Goal: Find specific page/section: Find specific page/section

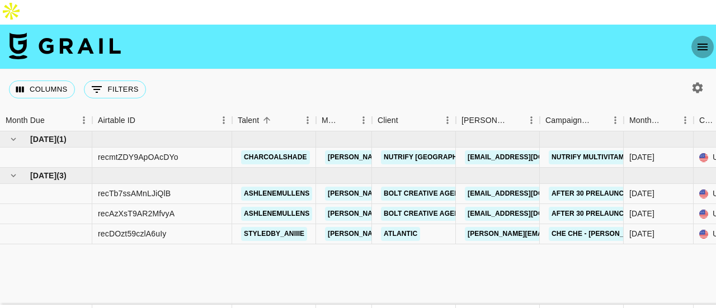
click at [708, 36] on button "open drawer" at bounding box center [702, 47] width 22 height 22
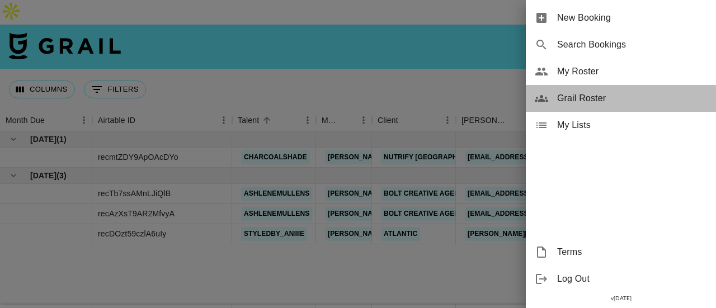
click at [579, 92] on span "Grail Roster" at bounding box center [632, 98] width 150 height 13
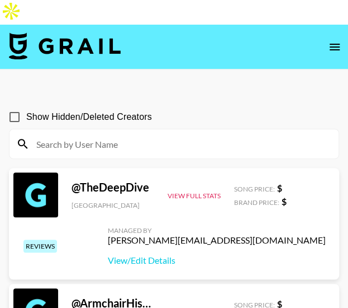
click at [124, 135] on input at bounding box center [181, 144] width 303 height 18
click at [16, 105] on input "Show Hidden/Deleted Creators" at bounding box center [14, 116] width 23 height 23
checkbox input "true"
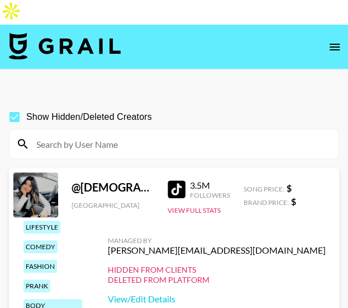
click at [66, 135] on input at bounding box center [181, 144] width 303 height 18
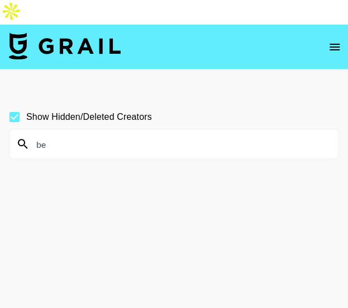
type input "b"
type input "w"
type input "h"
click at [167, 135] on input "emmanoo" at bounding box center [181, 144] width 303 height 18
type input "e"
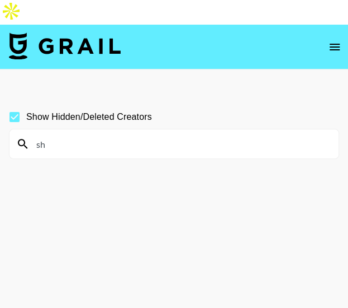
type input "s"
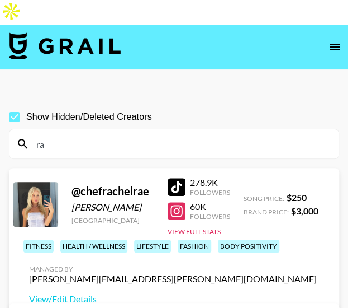
type input "r"
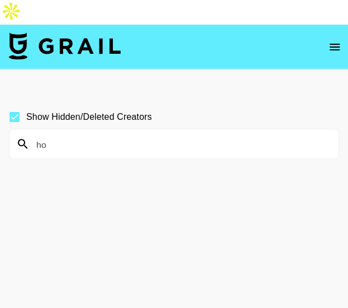
type input "h"
type input "f"
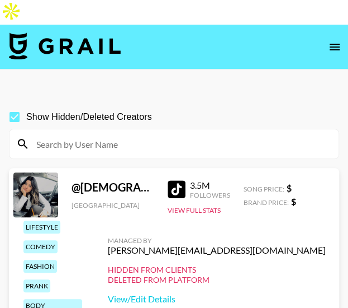
click at [252, 135] on input at bounding box center [181, 144] width 303 height 18
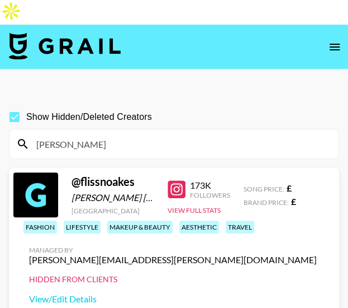
click at [181, 135] on input "[PERSON_NAME]" at bounding box center [181, 144] width 303 height 18
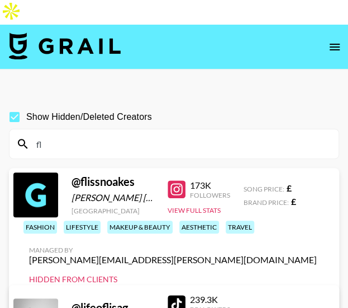
type input "f"
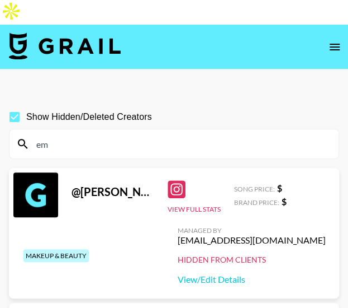
type input "e"
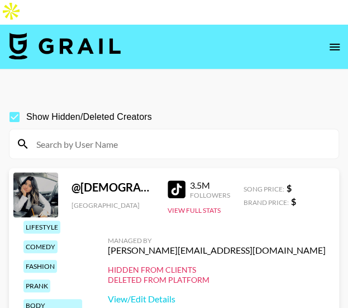
click at [76, 135] on input at bounding box center [181, 144] width 303 height 18
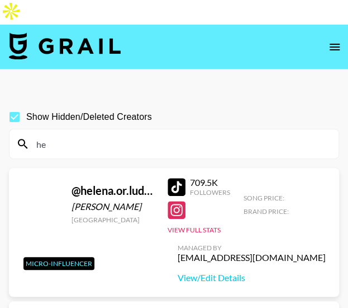
type input "h"
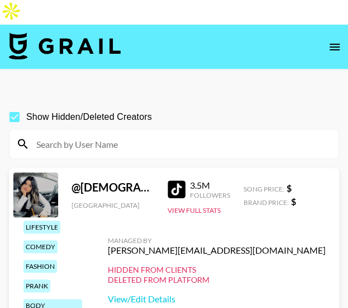
click at [103, 135] on input at bounding box center [181, 144] width 303 height 18
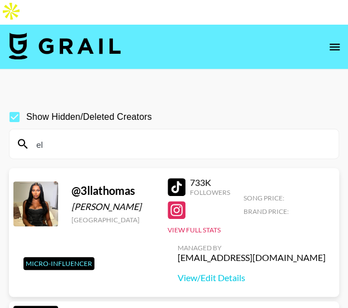
type input "e"
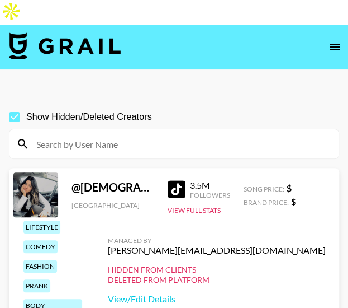
click at [145, 129] on div at bounding box center [174, 143] width 329 height 29
click at [119, 135] on input at bounding box center [181, 144] width 303 height 18
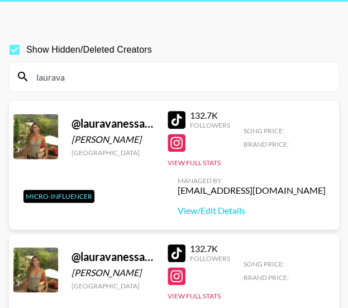
scroll to position [67, 0]
click at [116, 116] on div "@ lauravanessa_w" at bounding box center [113, 123] width 83 height 14
click at [196, 291] on button "View Full Stats" at bounding box center [194, 295] width 53 height 8
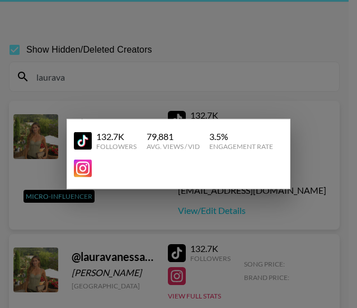
click at [186, 116] on div at bounding box center [178, 154] width 357 height 308
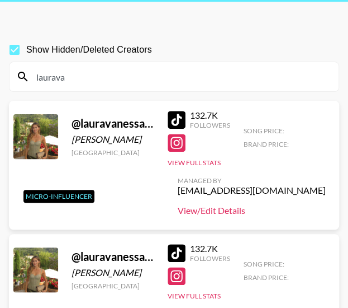
click at [241, 205] on link "View/Edit Details" at bounding box center [252, 210] width 148 height 11
click at [110, 68] on input "laurava" at bounding box center [181, 77] width 303 height 18
click at [190, 68] on input "laurava" at bounding box center [181, 77] width 303 height 18
type input "l"
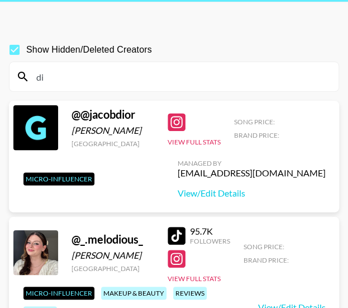
type input "d"
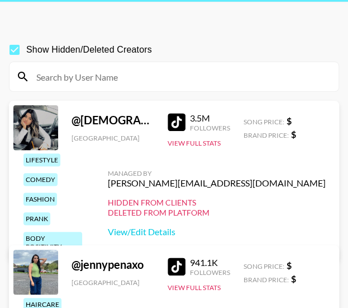
click at [74, 68] on input at bounding box center [181, 77] width 303 height 18
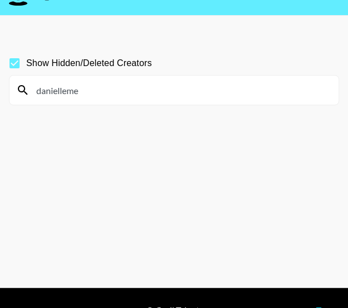
scroll to position [35, 0]
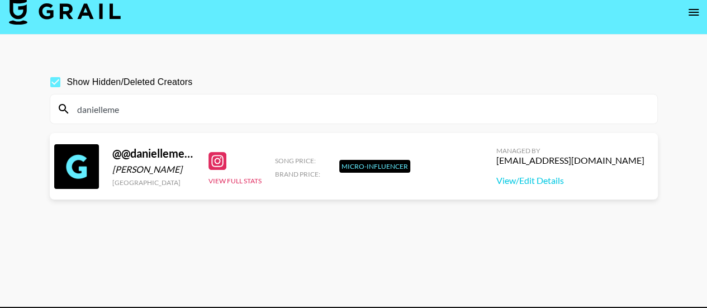
click at [273, 35] on main "Show Hidden/Deleted Creators danielleme @ @daniellemedici [PERSON_NAME] [GEOGRA…" at bounding box center [353, 171] width 707 height 272
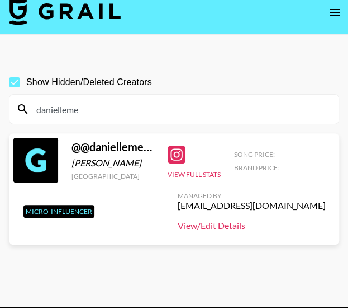
click at [215, 220] on link "View/Edit Details" at bounding box center [252, 225] width 148 height 11
click at [193, 100] on input "danielleme" at bounding box center [181, 109] width 303 height 18
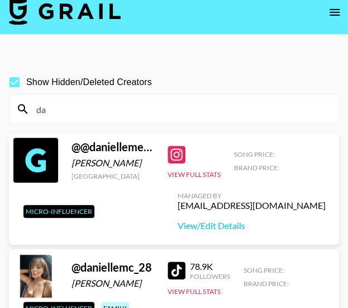
type input "d"
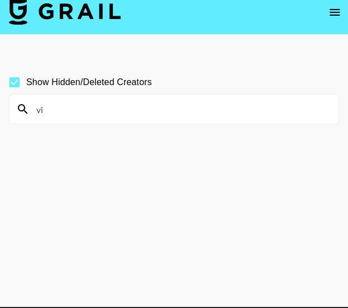
type input "v"
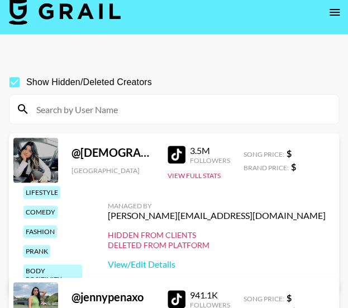
click at [233, 100] on input at bounding box center [181, 109] width 303 height 18
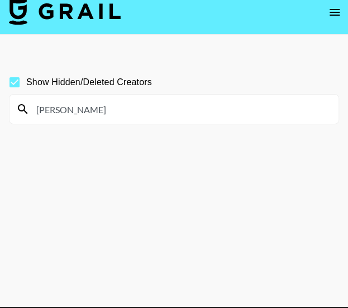
scroll to position [15, 0]
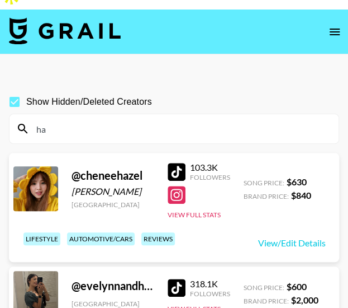
type input "h"
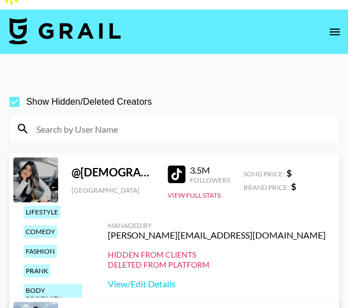
click at [121, 120] on input at bounding box center [181, 129] width 303 height 18
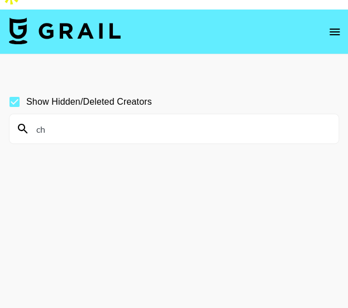
type input "c"
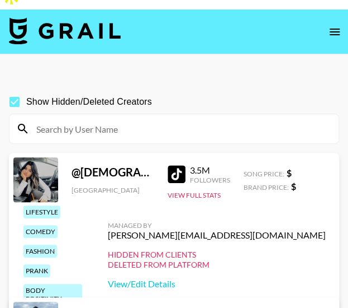
scroll to position [51, 0]
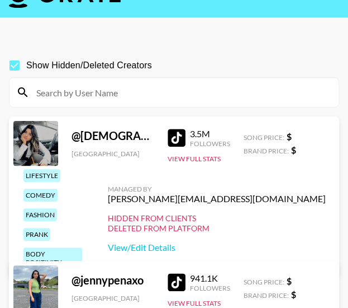
click at [93, 83] on input at bounding box center [181, 92] width 303 height 18
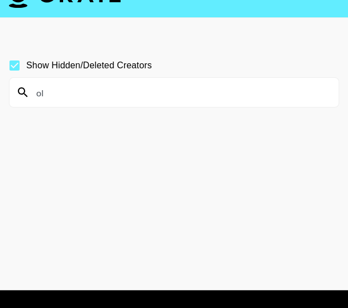
type input "o"
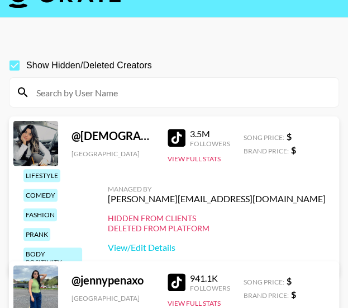
scroll to position [69, 0]
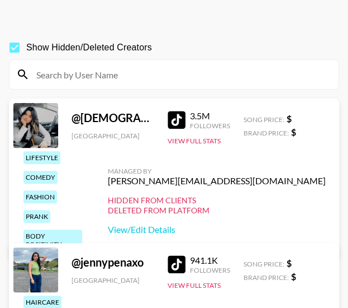
click at [69, 65] on input at bounding box center [181, 74] width 303 height 18
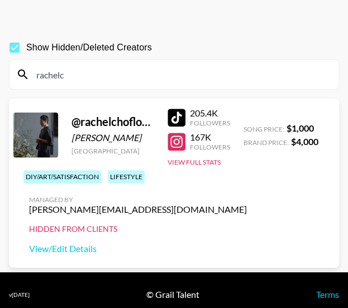
scroll to position [54, 0]
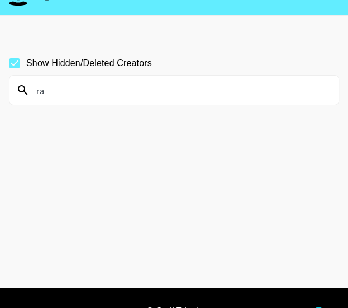
type input "r"
type input "h"
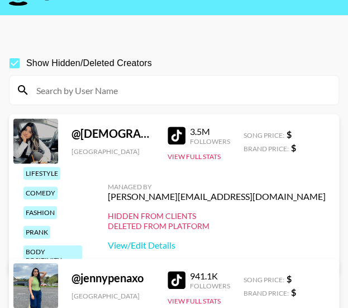
scroll to position [71, 0]
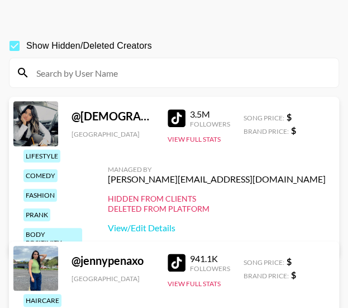
click at [181, 64] on input at bounding box center [181, 73] width 303 height 18
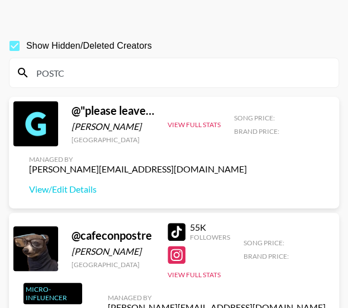
scroll to position [54, 0]
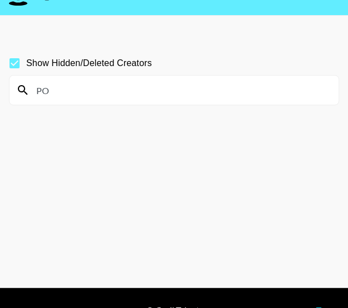
type input "P"
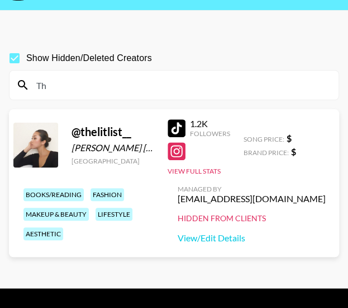
type input "T"
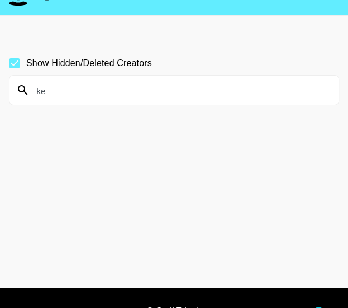
type input "k"
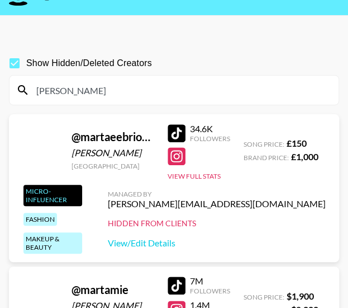
scroll to position [71, 0]
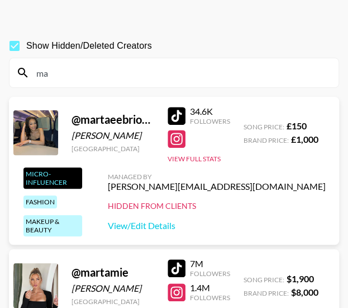
type input "m"
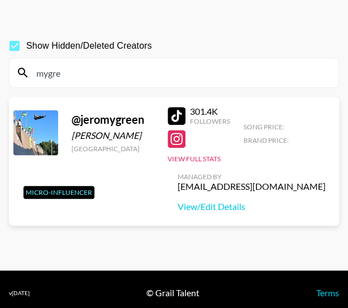
scroll to position [54, 0]
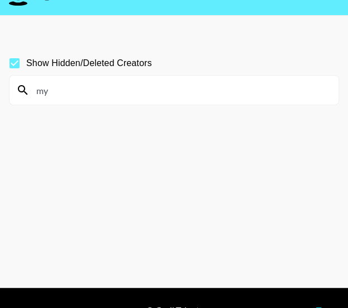
type input "m"
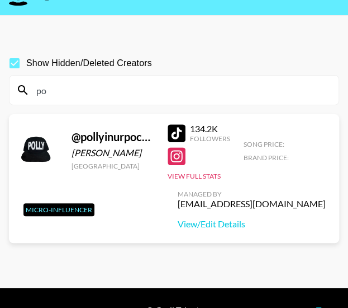
type input "p"
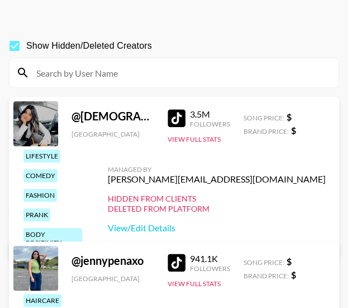
click at [212, 64] on input at bounding box center [181, 73] width 303 height 18
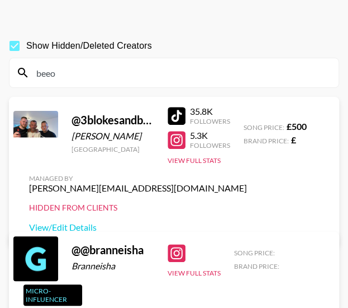
scroll to position [54, 0]
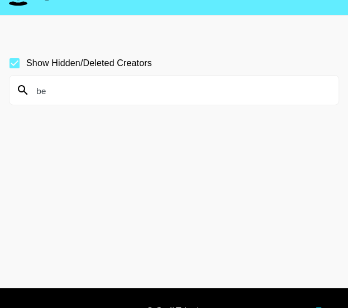
type input "b"
type input "p"
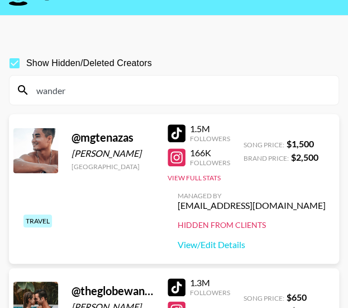
scroll to position [71, 0]
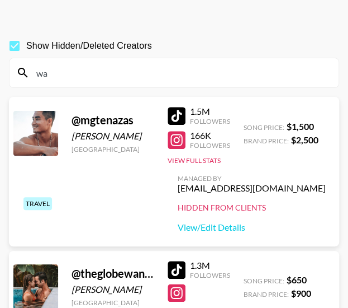
type input "w"
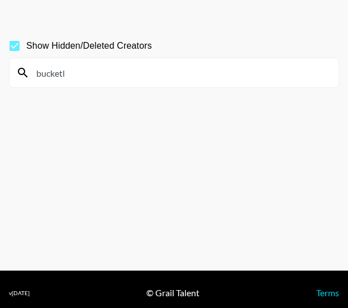
scroll to position [54, 0]
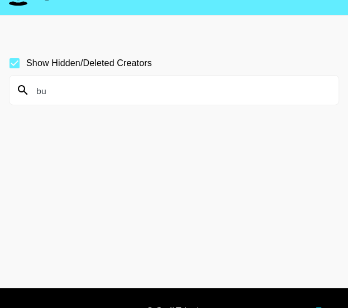
type input "b"
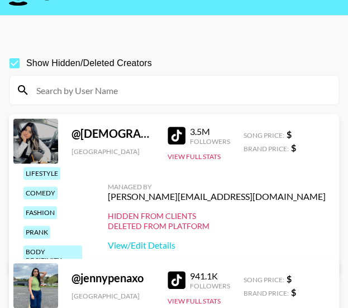
scroll to position [75, 0]
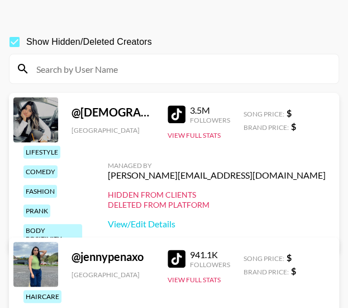
click at [171, 60] on input at bounding box center [181, 69] width 303 height 18
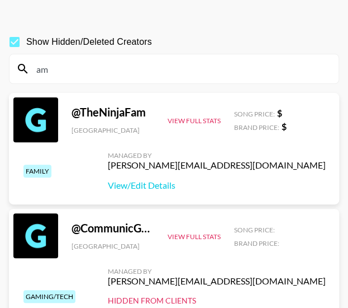
type input "a"
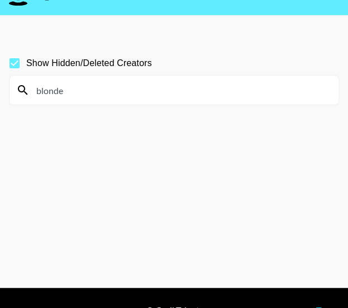
scroll to position [35, 0]
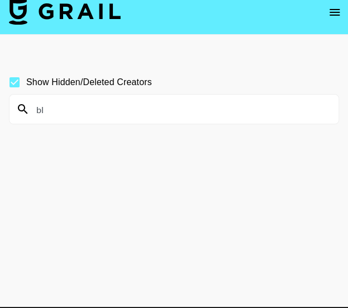
type input "b"
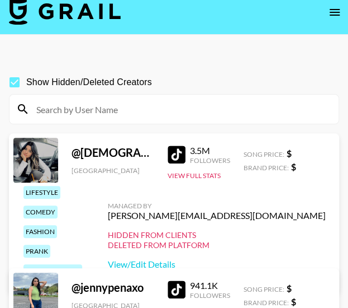
scroll to position [52, 0]
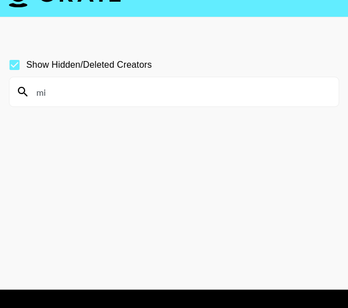
type input "m"
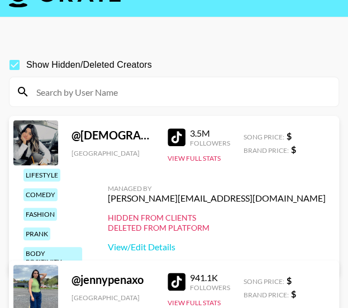
click at [107, 83] on input at bounding box center [181, 92] width 303 height 18
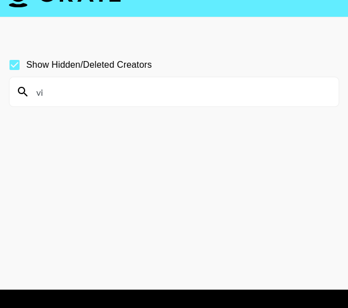
type input "v"
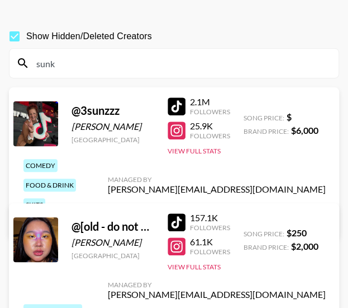
scroll to position [54, 0]
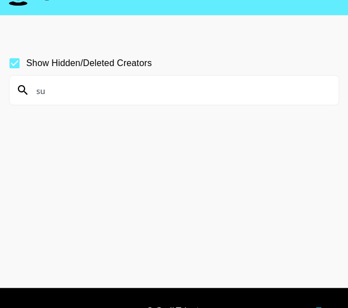
type input "s"
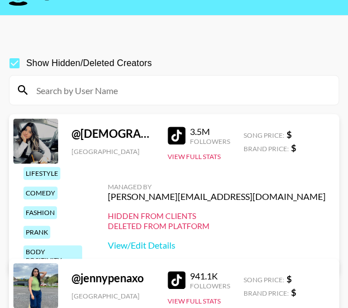
scroll to position [73, 0]
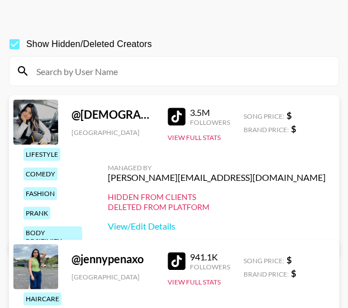
click at [96, 62] on input at bounding box center [181, 71] width 303 height 18
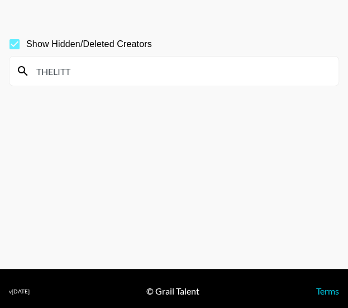
scroll to position [54, 0]
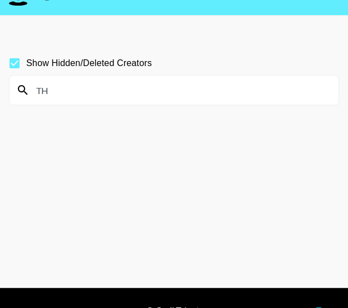
type input "T"
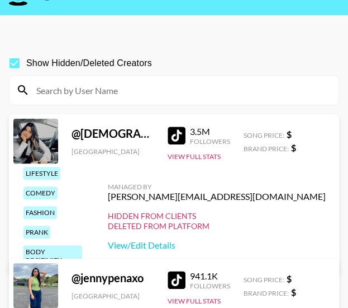
scroll to position [73, 0]
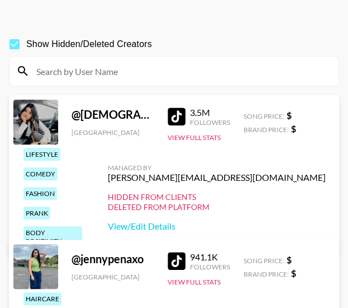
click at [306, 102] on div "@ mariabelens0 [GEOGRAPHIC_DATA] 3.5M Followers View Full Stats Song Price: $ B…" at bounding box center [174, 175] width 330 height 160
click at [243, 62] on input at bounding box center [181, 71] width 303 height 18
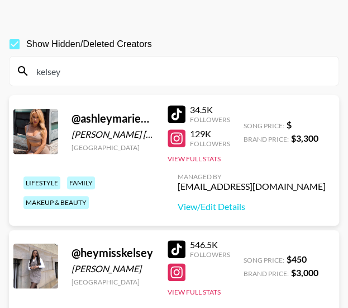
click at [81, 62] on input "kelsey" at bounding box center [181, 71] width 303 height 18
type input "k"
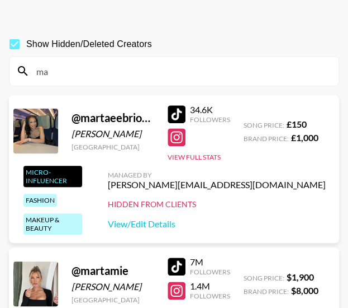
type input "m"
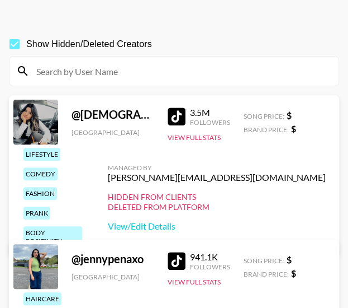
click at [216, 62] on input at bounding box center [181, 71] width 303 height 18
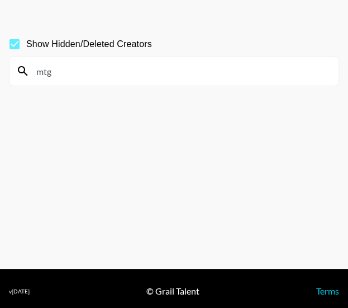
scroll to position [54, 0]
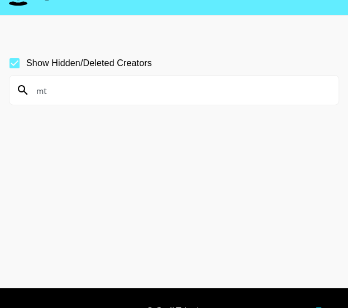
type input "m"
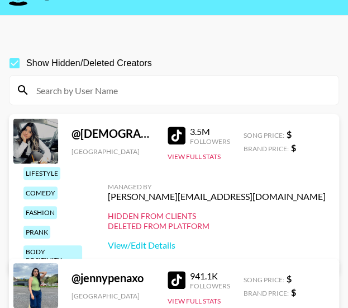
scroll to position [35, 0]
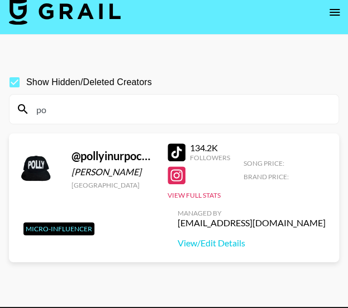
type input "p"
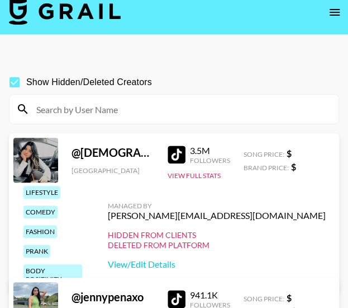
click at [135, 100] on input at bounding box center [181, 109] width 303 height 18
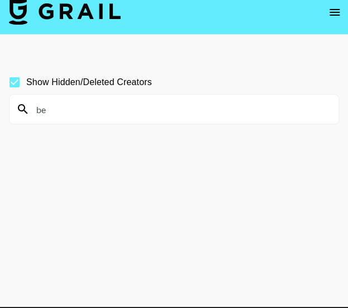
type input "b"
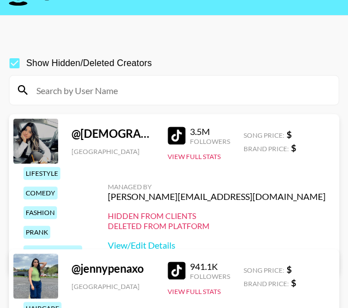
click at [101, 81] on input at bounding box center [181, 90] width 303 height 18
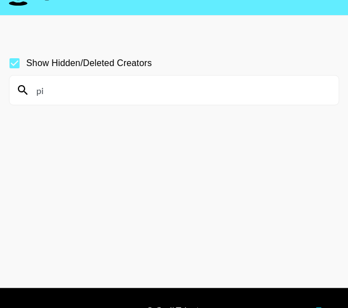
type input "p"
type input "w"
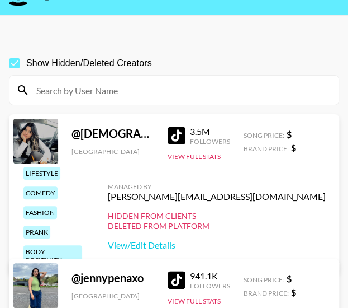
scroll to position [71, 0]
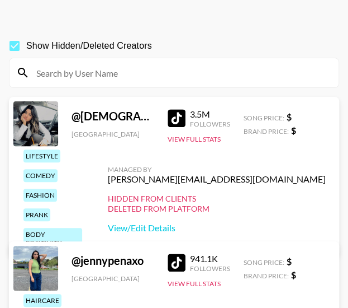
click at [116, 64] on input at bounding box center [181, 73] width 303 height 18
type input "n"
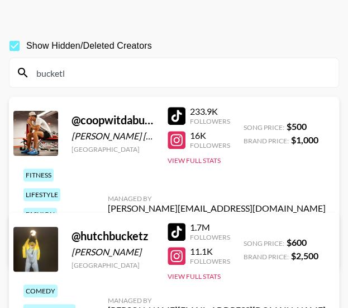
scroll to position [54, 0]
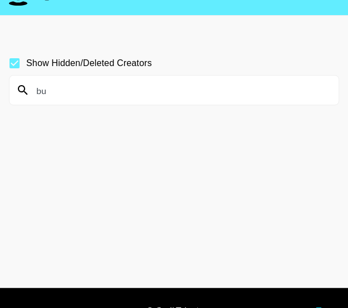
type input "b"
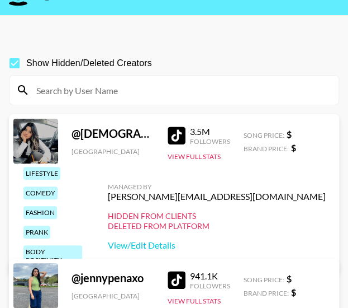
scroll to position [52, 0]
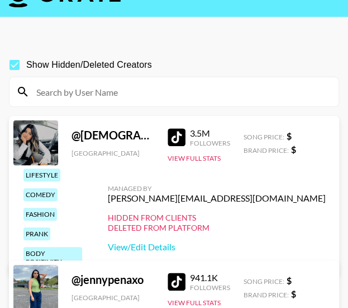
click at [150, 83] on input at bounding box center [181, 92] width 303 height 18
type input ","
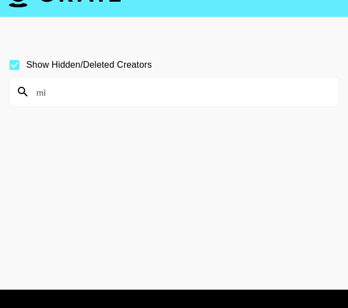
type input "m"
type input "v"
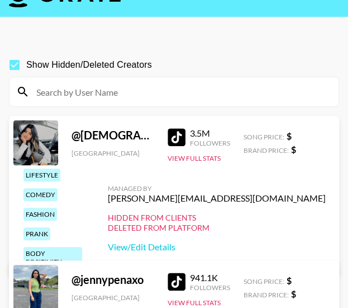
scroll to position [100, 0]
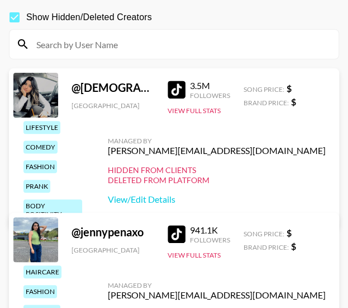
click at [176, 35] on input at bounding box center [181, 44] width 303 height 18
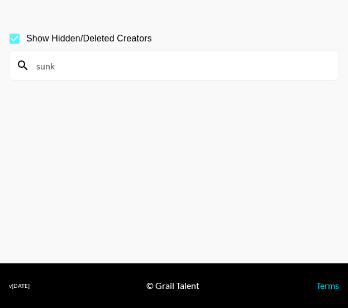
scroll to position [54, 0]
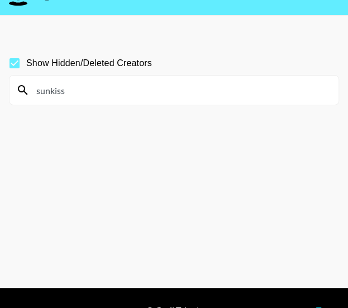
click at [200, 81] on input "sunkiss" at bounding box center [181, 90] width 303 height 18
type input "s"
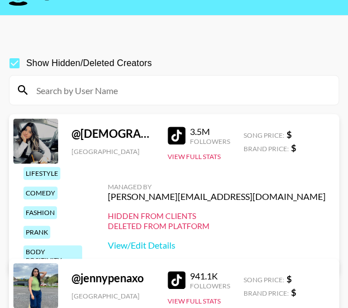
scroll to position [73, 0]
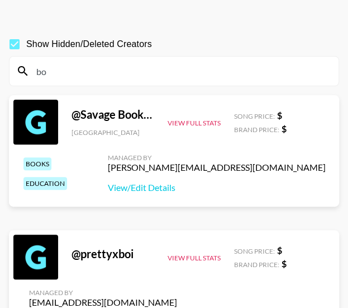
type input "b"
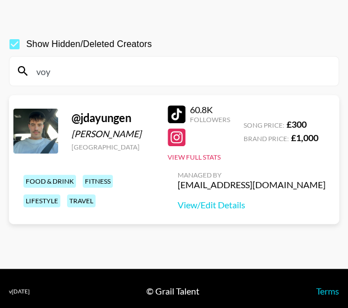
scroll to position [54, 0]
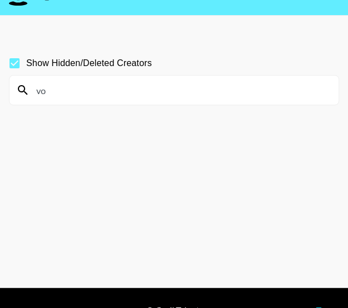
type input "v"
type input "c"
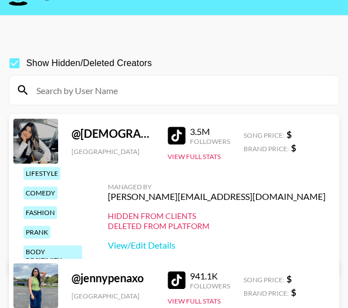
scroll to position [36, 0]
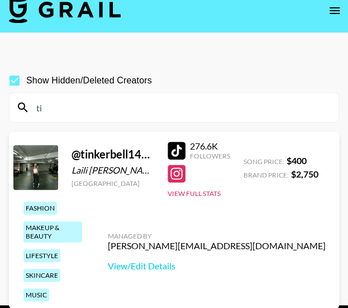
type input "t"
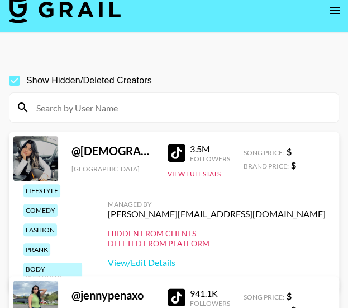
click at [109, 98] on input at bounding box center [181, 107] width 303 height 18
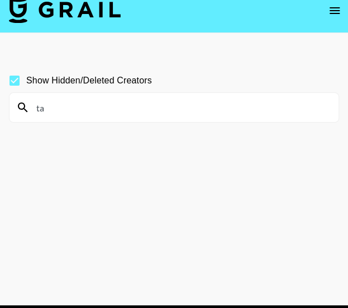
type input "t"
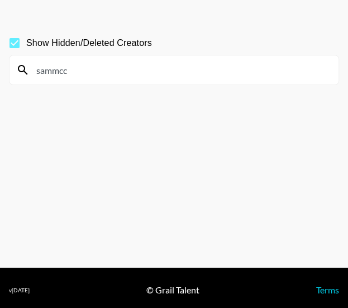
scroll to position [54, 0]
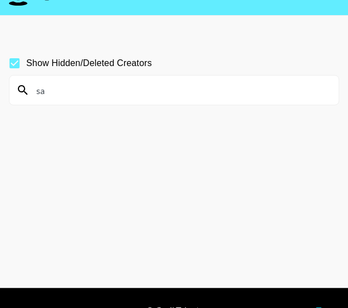
type input "s"
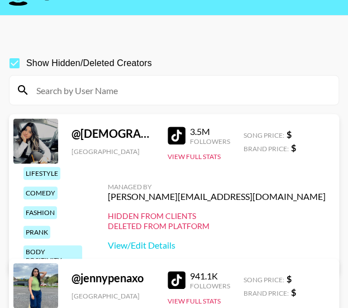
scroll to position [52, 0]
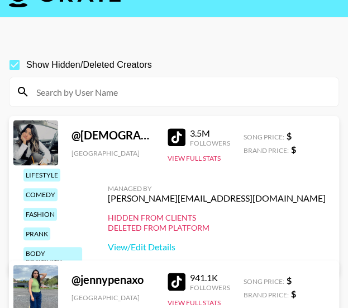
click at [192, 83] on input at bounding box center [181, 92] width 303 height 18
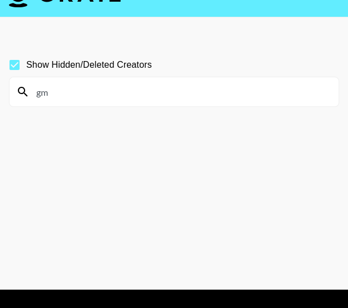
type input "g"
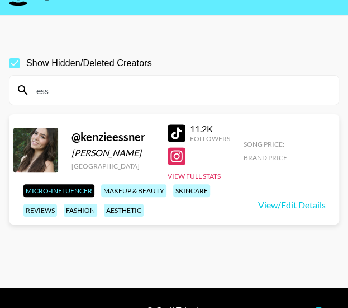
scroll to position [69, 0]
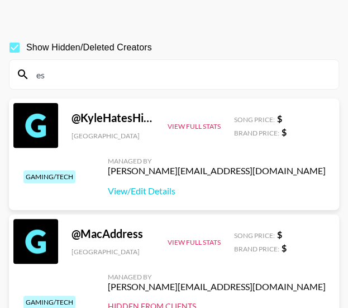
type input "e"
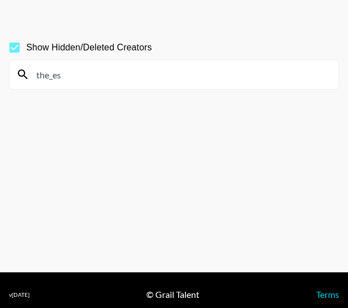
scroll to position [54, 0]
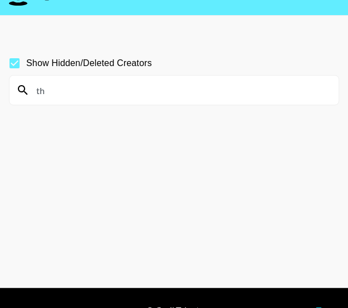
type input "t"
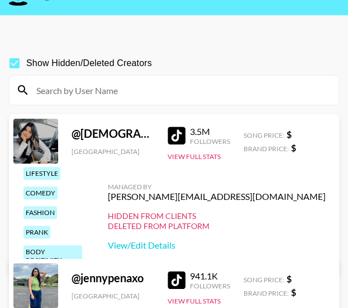
scroll to position [69, 0]
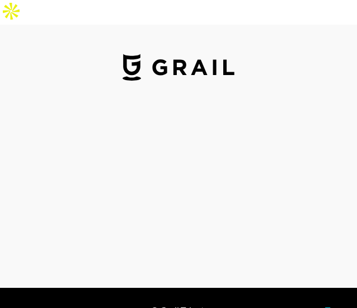
select select "USD"
